Goal: Task Accomplishment & Management: Use online tool/utility

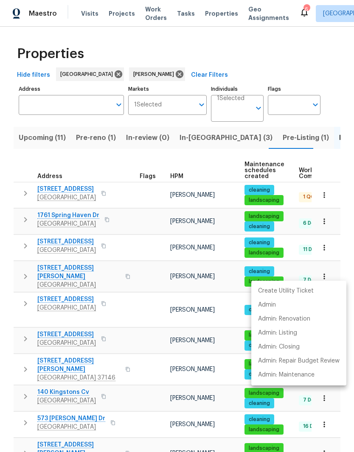
scroll to position [0, 17]
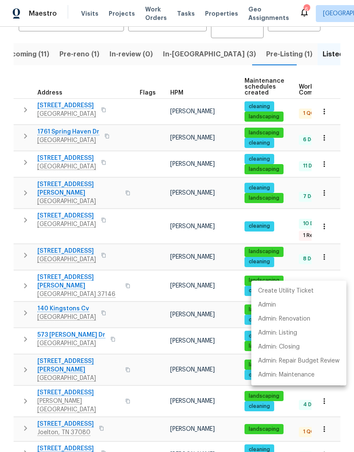
click at [148, 288] on div at bounding box center [177, 226] width 354 height 452
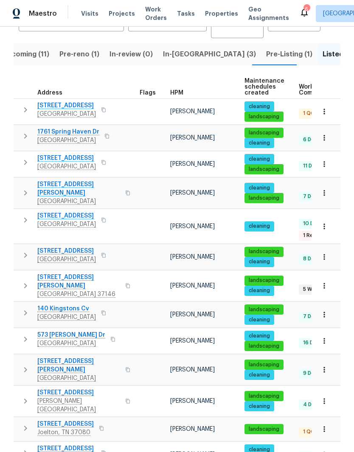
click at [145, 271] on td at bounding box center [151, 286] width 31 height 31
click at [31, 57] on span "Upcoming (11)" at bounding box center [25, 54] width 47 height 12
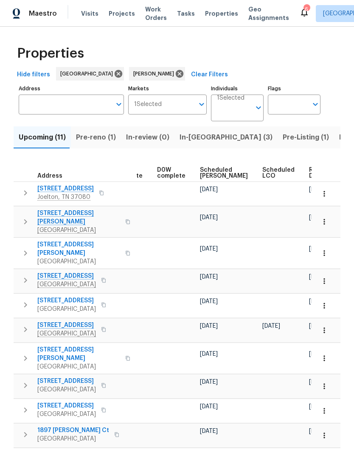
scroll to position [0, 213]
click at [309, 172] on span "Ready Date" at bounding box center [318, 173] width 19 height 12
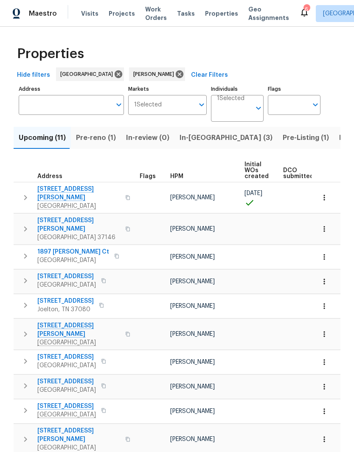
click at [324, 196] on icon "button" at bounding box center [323, 198] width 1 height 6
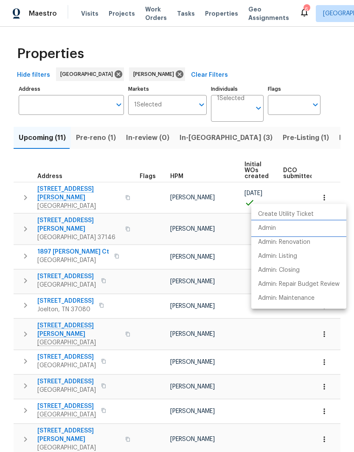
click at [273, 230] on p "Admin" at bounding box center [267, 228] width 18 height 9
click at [185, 141] on div at bounding box center [177, 226] width 354 height 452
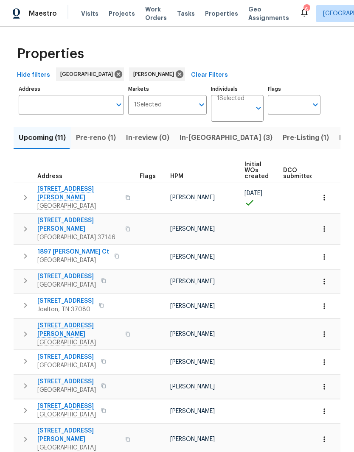
click at [193, 139] on span "In-reno (3)" at bounding box center [225, 138] width 93 height 12
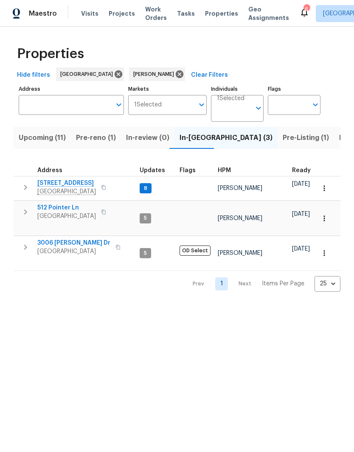
click at [75, 239] on span "3006 Sheddan Dr" at bounding box center [73, 243] width 73 height 8
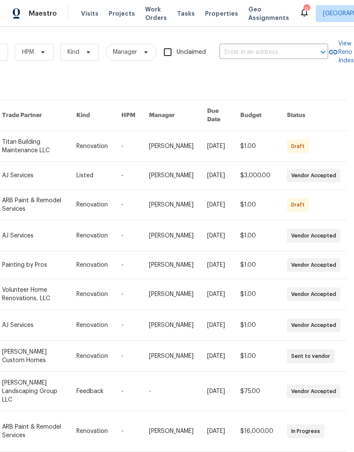
scroll to position [0, 140]
click at [241, 52] on input "text" at bounding box center [261, 52] width 85 height 13
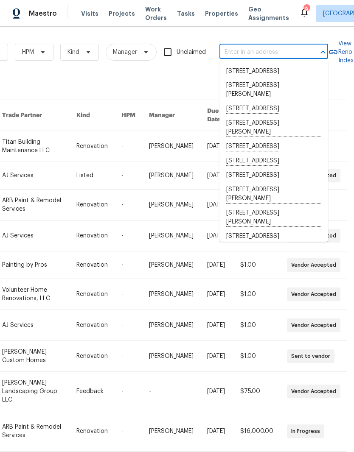
click at [238, 47] on input "text" at bounding box center [261, 52] width 85 height 13
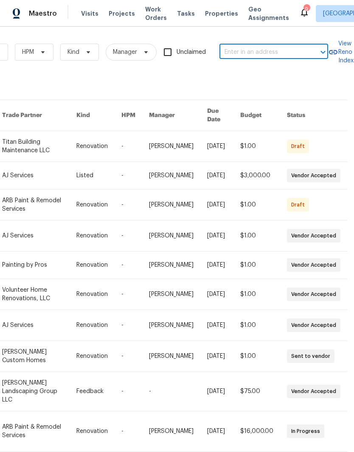
paste input "[STREET_ADDRESS]"
type input "[STREET_ADDRESS]"
click at [239, 73] on li "[STREET_ADDRESS]" at bounding box center [273, 71] width 109 height 14
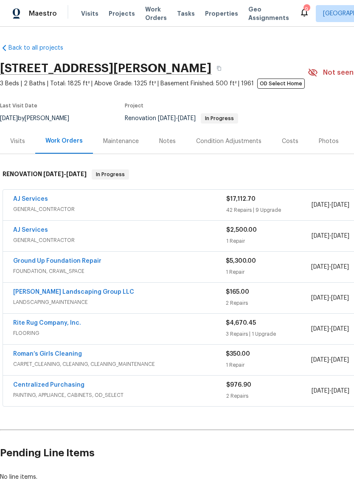
click at [61, 323] on link "Rite Rug Company, Inc." at bounding box center [47, 323] width 68 height 6
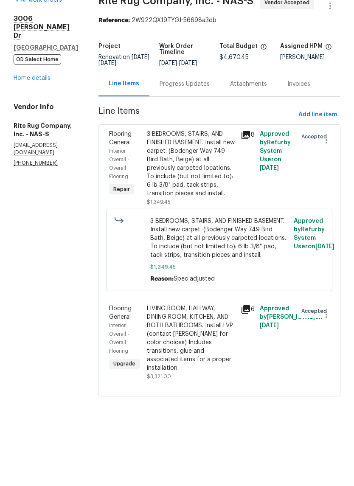
scroll to position [6, 0]
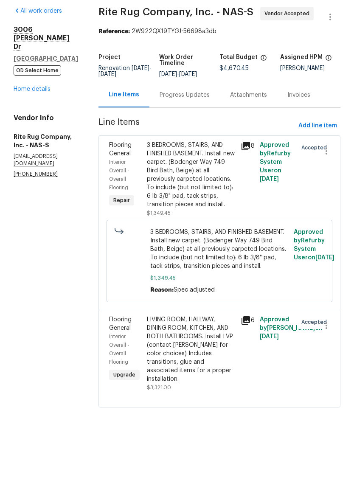
click at [207, 124] on div "Progress Updates" at bounding box center [184, 128] width 50 height 8
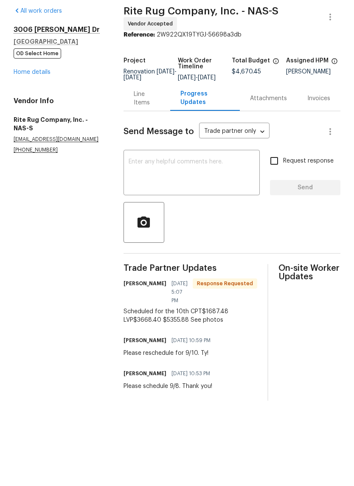
click at [144, 123] on div "Line Items" at bounding box center [147, 131] width 26 height 17
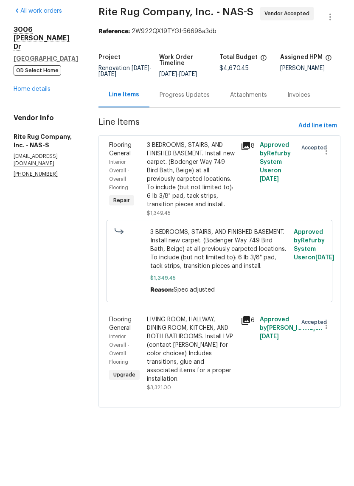
click at [221, 174] on div "3 BEDROOMS, STAIRS, AND FINISHED BASEMENT. Install new carpet. (Bodenger Way 74…" at bounding box center [191, 208] width 89 height 68
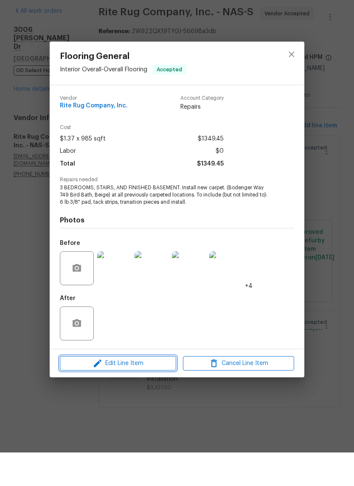
click at [158, 392] on span "Edit Line Item" at bounding box center [117, 397] width 111 height 11
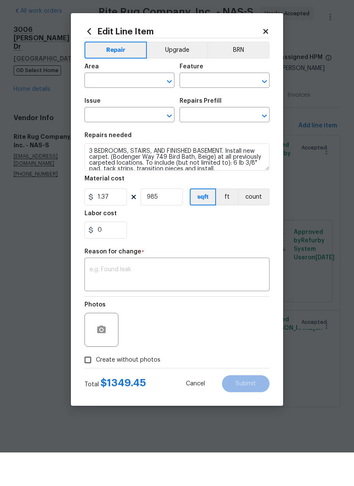
type input "Interior Overall"
type input "Overall Flooring"
type input "Flooring General"
type input "Carpet LVL 1 - Bodenger Way (Beige) $1.37"
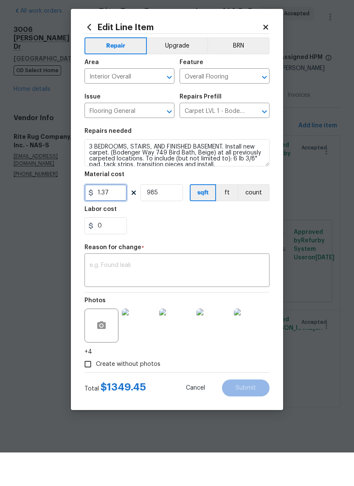
click at [121, 218] on input "1.37" at bounding box center [105, 226] width 42 height 17
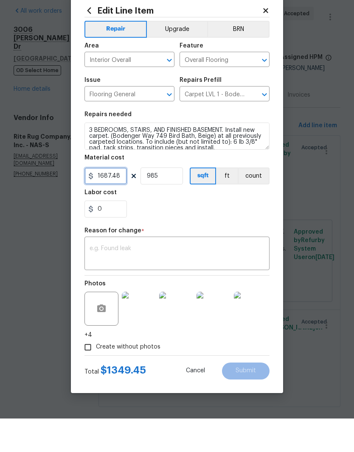
type input "1687.48"
click at [168, 201] on input "985" at bounding box center [161, 209] width 42 height 17
type input "1"
click at [139, 279] on textarea at bounding box center [177, 288] width 175 height 18
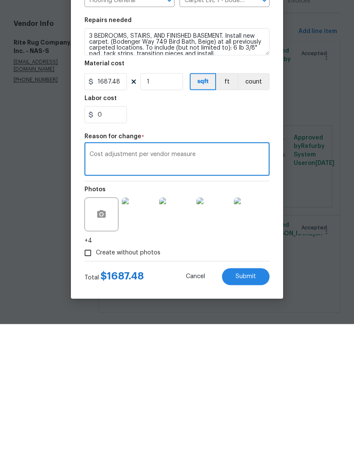
type textarea "Cost adjustment per vendor measure"
click at [252, 401] on span "Submit" at bounding box center [245, 404] width 20 height 6
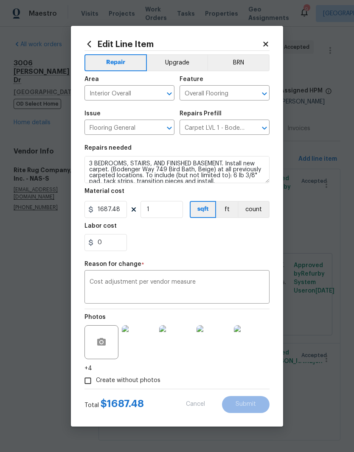
type input "985"
type input "1.37"
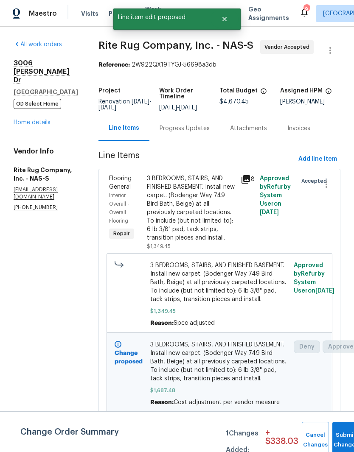
click at [210, 124] on div "Progress Updates" at bounding box center [184, 128] width 50 height 8
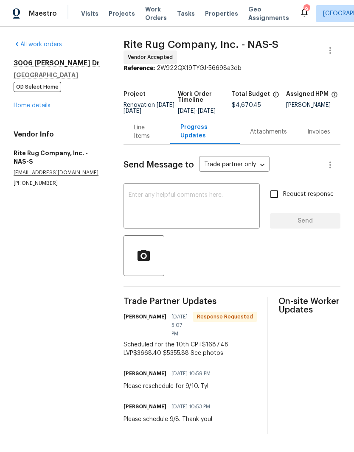
click at [151, 137] on div "Line Items" at bounding box center [147, 131] width 26 height 17
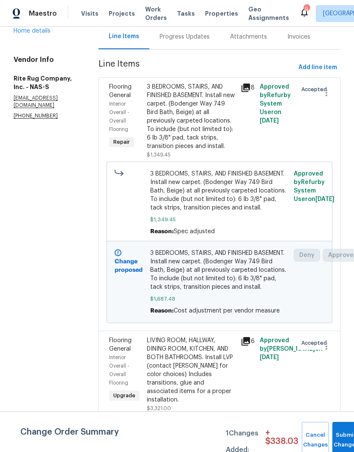
scroll to position [35, 0]
click at [192, 342] on div "LIVING ROOM, HALLWAY, DINING ROOM, KITCHEN, AND BOTH BATHROOMS. Install LVP (co…" at bounding box center [191, 370] width 89 height 68
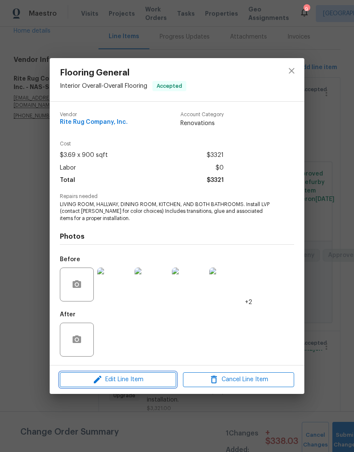
click at [151, 380] on span "Edit Line Item" at bounding box center [117, 380] width 111 height 11
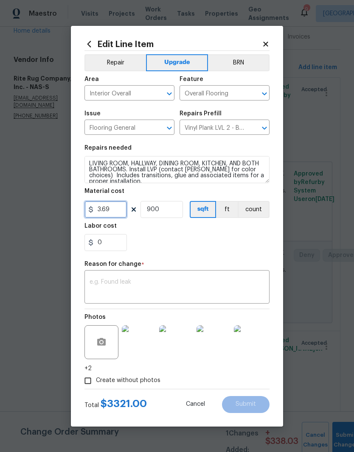
click at [121, 210] on input "3.69" at bounding box center [105, 209] width 42 height 17
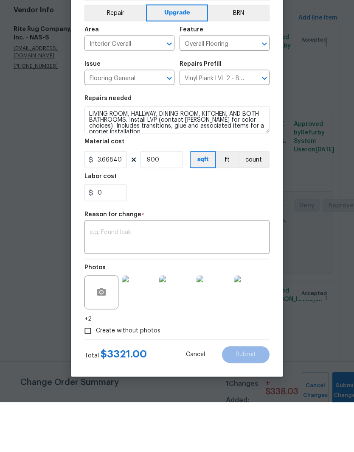
click at [141, 279] on textarea at bounding box center [177, 288] width 175 height 18
type input "3.67"
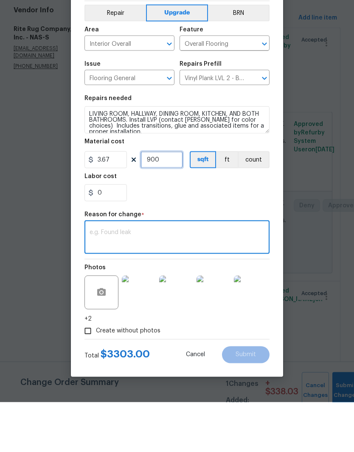
click at [173, 201] on input "900" at bounding box center [161, 209] width 42 height 17
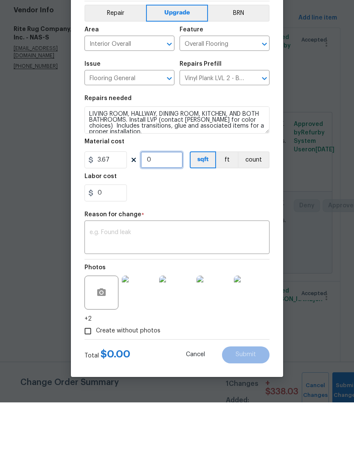
type input "1"
click at [119, 201] on input "3.67" at bounding box center [105, 209] width 42 height 17
click at [140, 272] on div "x ​" at bounding box center [176, 287] width 185 height 31
type input "3668.4"
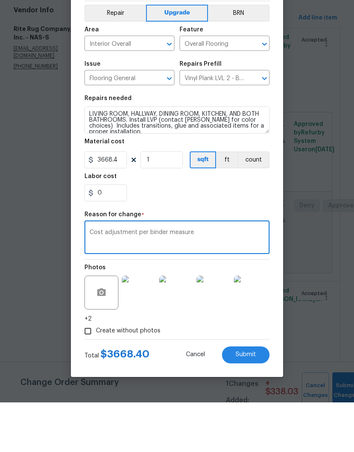
click at [160, 279] on textarea "Cost adjustment per binder measure" at bounding box center [177, 288] width 175 height 18
click at [229, 279] on textarea "Cost adjustment per vendor measure" at bounding box center [177, 288] width 175 height 18
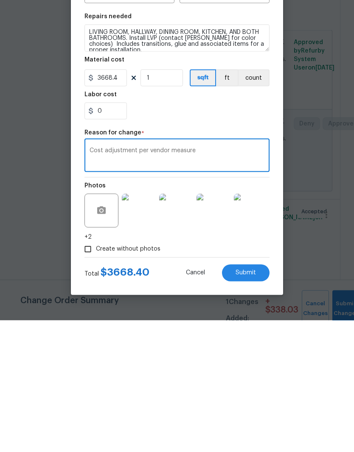
type textarea "Cost adjustment per vendor measure"
click at [122, 201] on input "3668.4" at bounding box center [105, 209] width 42 height 17
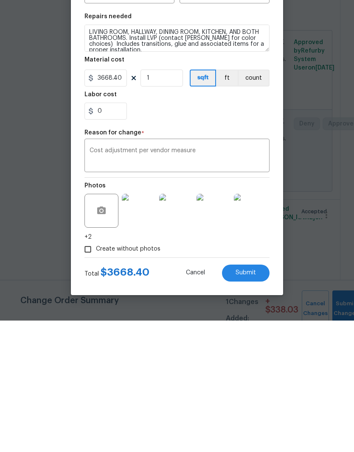
click at [222, 279] on textarea "Cost adjustment per vendor measure" at bounding box center [177, 288] width 175 height 18
type input "3668.4"
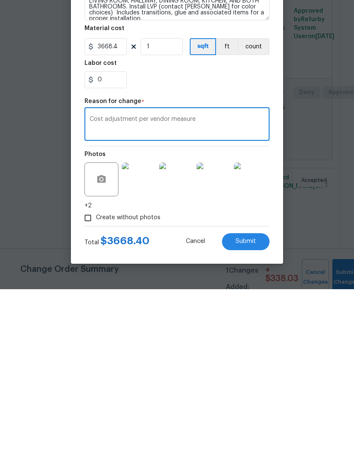
click at [253, 401] on span "Submit" at bounding box center [245, 404] width 20 height 6
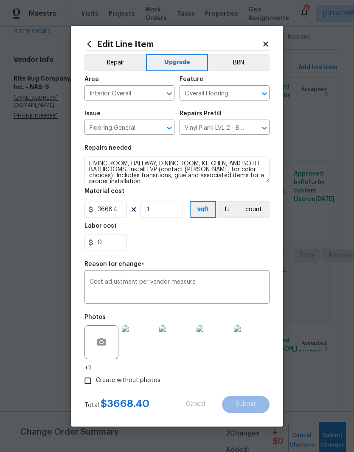
type input "900"
type input "3.69"
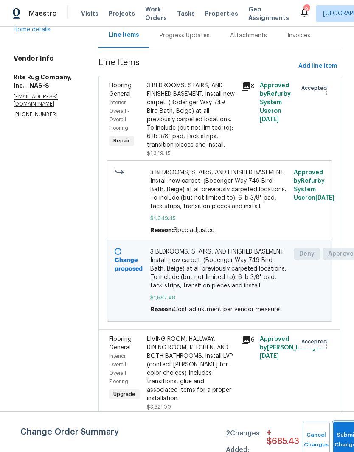
click at [344, 436] on button "Submit Changes" at bounding box center [346, 440] width 27 height 36
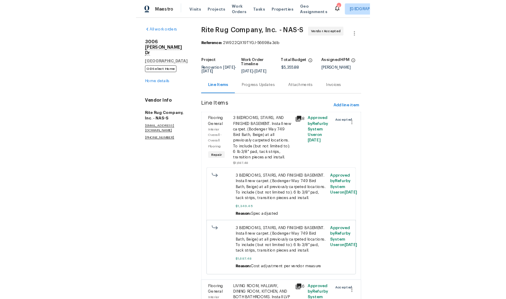
scroll to position [0, 0]
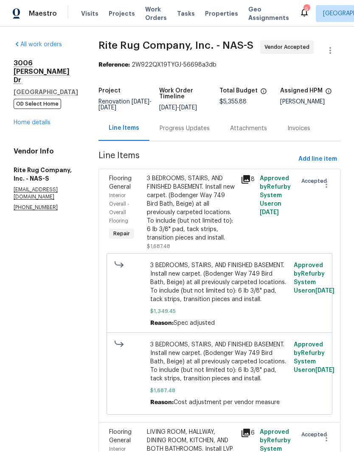
click at [210, 133] on div "Progress Updates" at bounding box center [184, 128] width 50 height 8
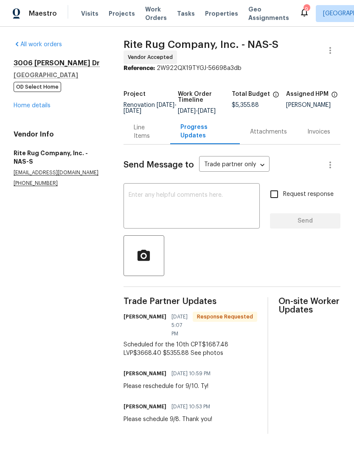
click at [147, 140] on div "Line Items" at bounding box center [147, 131] width 26 height 17
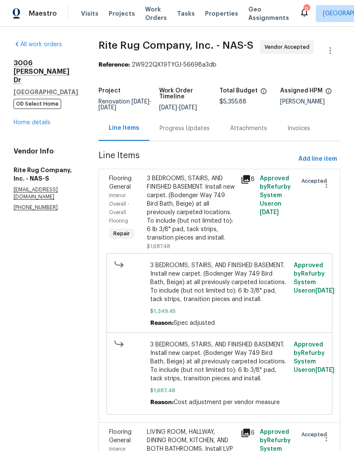
click at [150, 14] on span "Work Orders" at bounding box center [156, 13] width 22 height 17
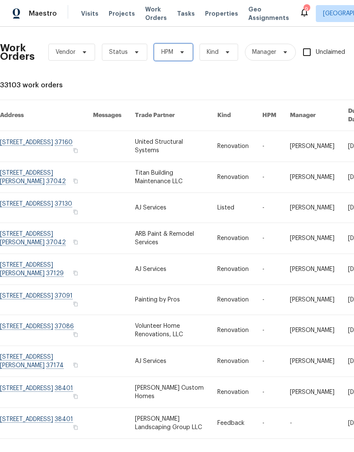
click at [182, 53] on icon at bounding box center [181, 52] width 3 height 2
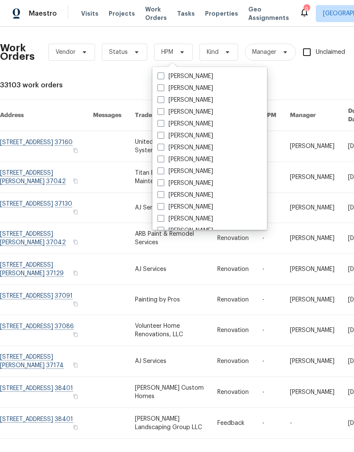
click at [206, 171] on label "[PERSON_NAME]" at bounding box center [185, 171] width 56 height 8
click at [163, 171] on input "[PERSON_NAME]" at bounding box center [160, 170] width 6 height 6
checkbox input "true"
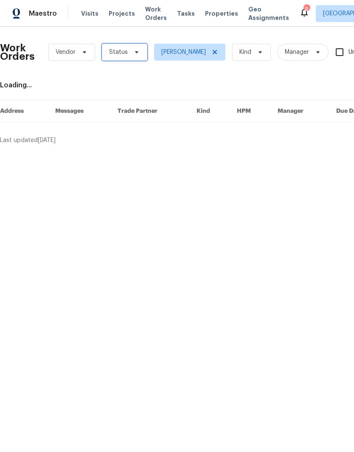
click at [133, 52] on icon at bounding box center [136, 52] width 7 height 7
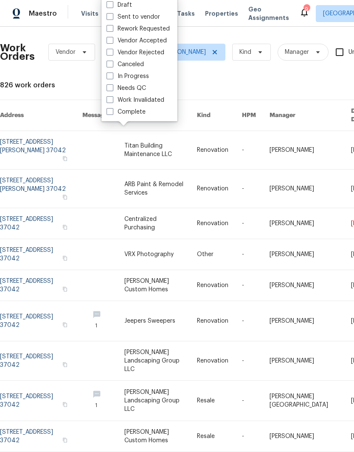
click at [143, 89] on label "Needs QC" at bounding box center [125, 88] width 39 height 8
click at [112, 89] on input "Needs QC" at bounding box center [109, 87] width 6 height 6
checkbox input "true"
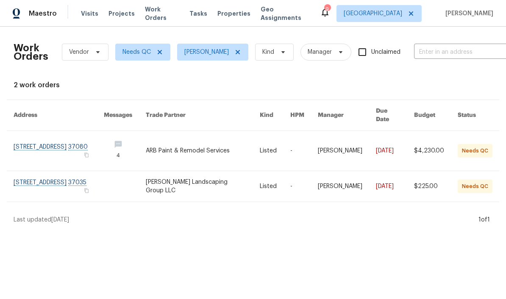
click at [102, 147] on link at bounding box center [59, 151] width 90 height 40
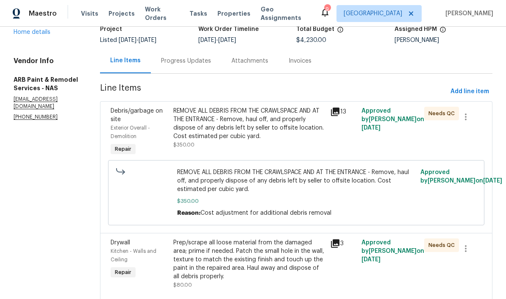
scroll to position [62, 0]
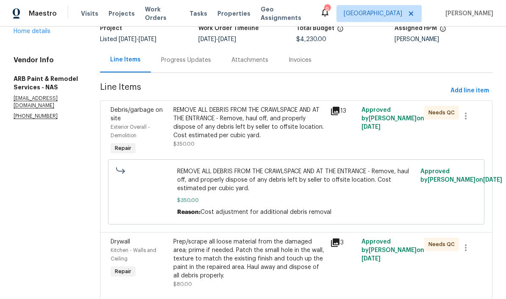
click at [274, 114] on div "REMOVE ALL DEBRIS FROM THE CRAWLSPACE AND AT THE ENTRANCE - Remove, haul off, a…" at bounding box center [249, 123] width 152 height 34
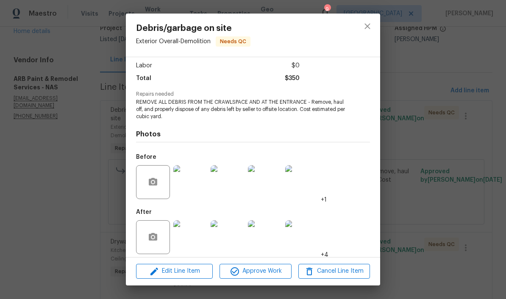
scroll to position [58, 0]
click at [275, 271] on span "Approve Work" at bounding box center [255, 271] width 67 height 11
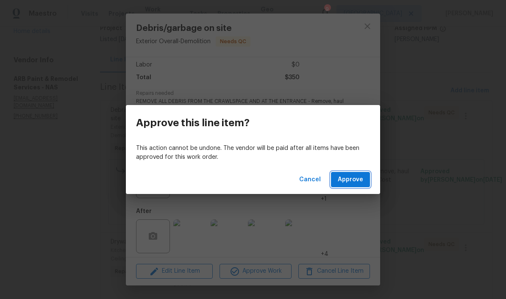
click at [353, 183] on span "Approve" at bounding box center [350, 180] width 25 height 11
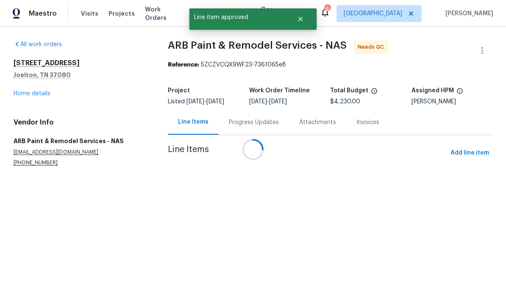
scroll to position [0, 0]
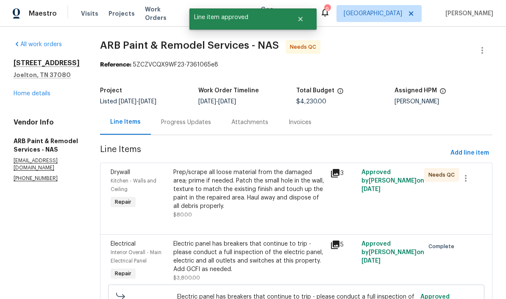
click at [305, 176] on div "Prep/scrape all loose material from the damaged area; prime if needed. Patch th…" at bounding box center [249, 189] width 152 height 42
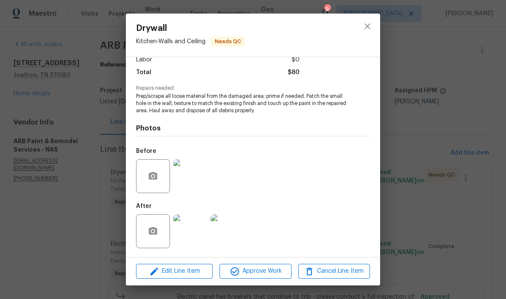
scroll to position [64, 0]
click at [228, 237] on img at bounding box center [228, 232] width 34 height 34
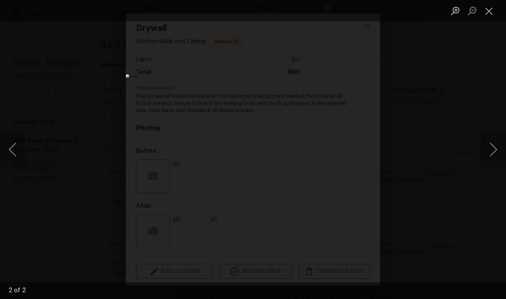
click at [353, 11] on button "Close lightbox" at bounding box center [489, 10] width 17 height 15
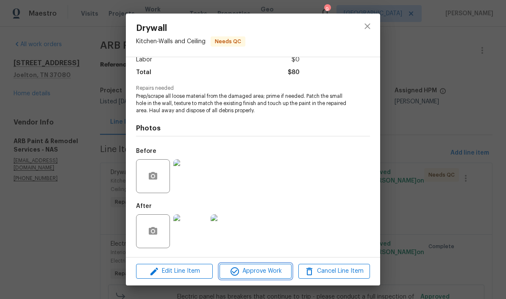
click at [271, 274] on span "Approve Work" at bounding box center [255, 271] width 67 height 11
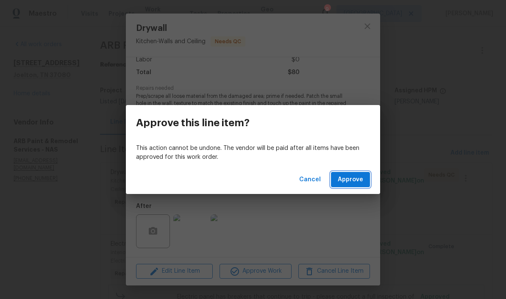
click at [353, 181] on span "Approve" at bounding box center [350, 180] width 25 height 11
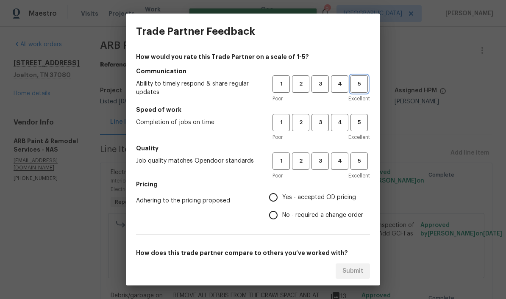
click at [353, 87] on span "5" at bounding box center [360, 84] width 16 height 10
click at [324, 124] on span "3" at bounding box center [321, 123] width 16 height 10
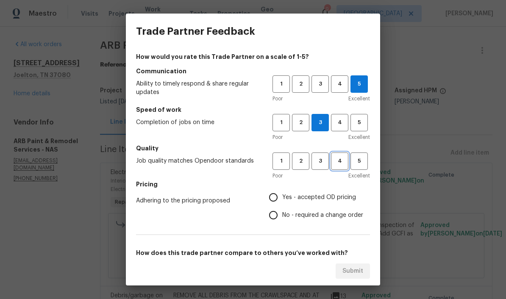
click at [340, 163] on span "4" at bounding box center [340, 162] width 16 height 10
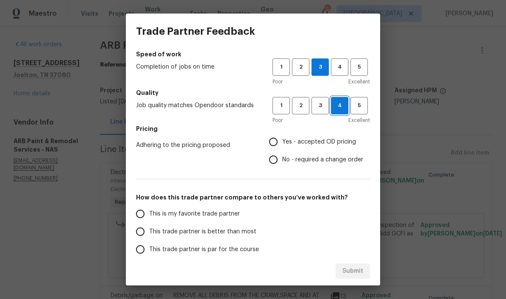
scroll to position [63, 0]
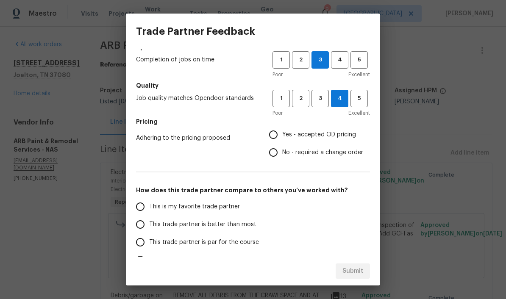
click at [277, 154] on input "No - required a change order" at bounding box center [274, 153] width 18 height 18
radio input "true"
click at [144, 225] on input "This trade partner is better than most" at bounding box center [140, 225] width 18 height 18
radio input "false"
click at [141, 208] on input "This is my favorite trade partner" at bounding box center [140, 207] width 18 height 18
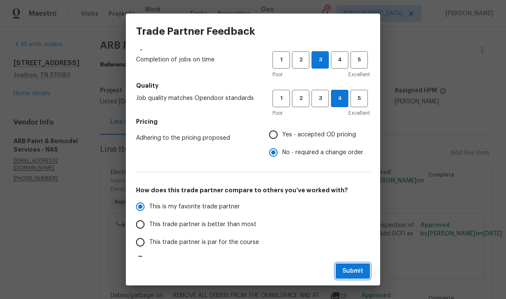
click at [353, 273] on span "Submit" at bounding box center [353, 271] width 21 height 11
radio input "true"
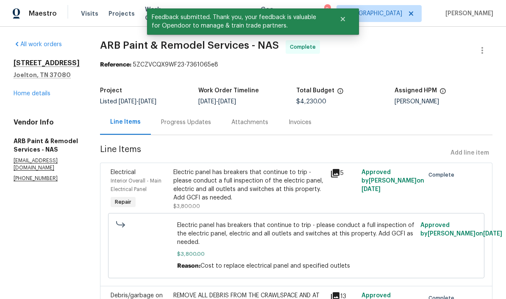
click at [42, 97] on link "Home details" at bounding box center [32, 94] width 37 height 6
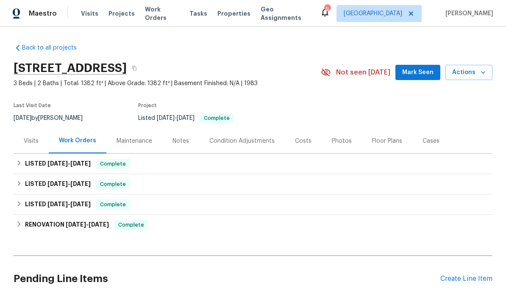
click at [353, 73] on span "Mark Seen" at bounding box center [418, 72] width 31 height 11
click at [183, 142] on div "Notes" at bounding box center [181, 141] width 17 height 8
